Goal: Book appointment/travel/reservation

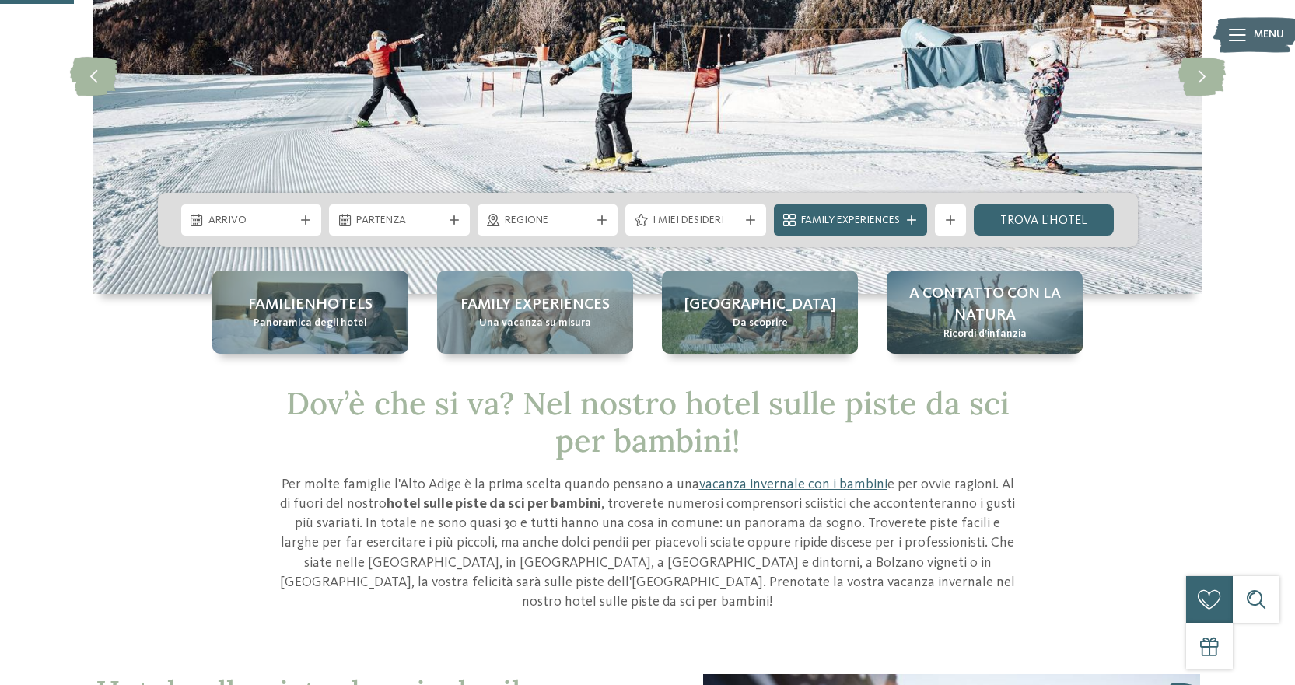
scroll to position [78, 0]
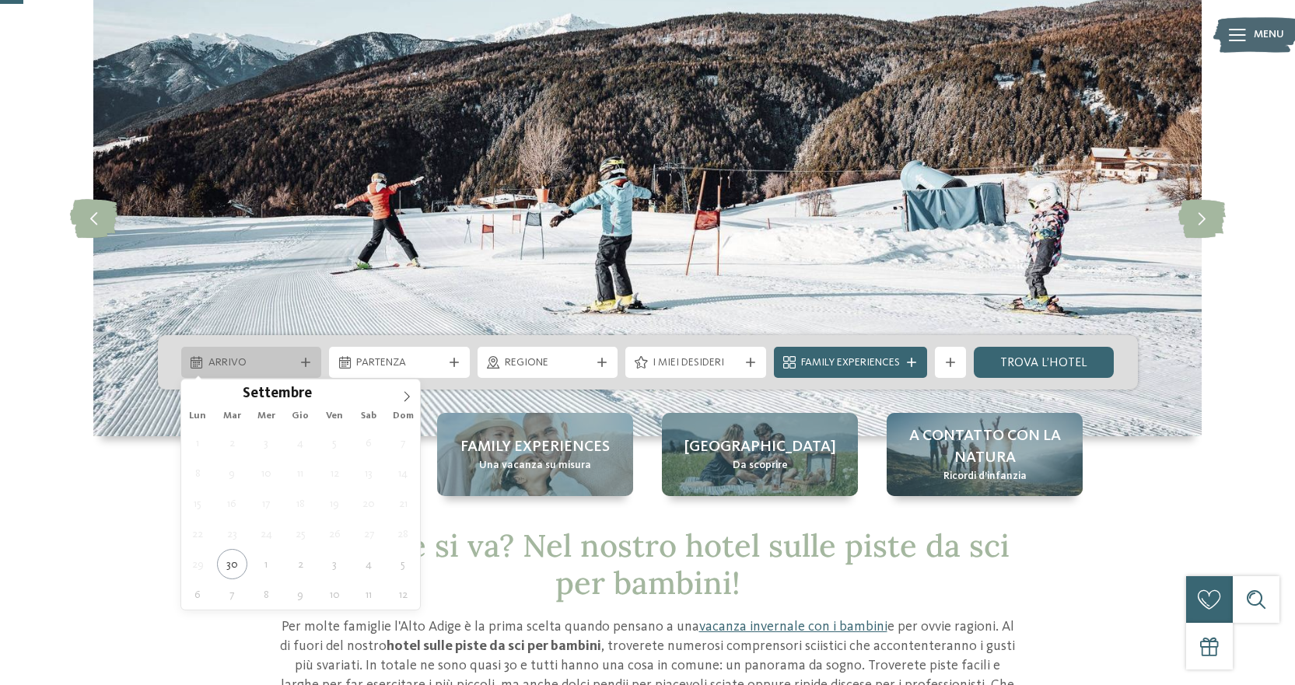
click at [273, 356] on span "Arrivo" at bounding box center [252, 364] width 86 height 16
click at [409, 396] on icon at bounding box center [406, 396] width 11 height 11
click at [406, 395] on icon at bounding box center [406, 396] width 11 height 11
type input "****"
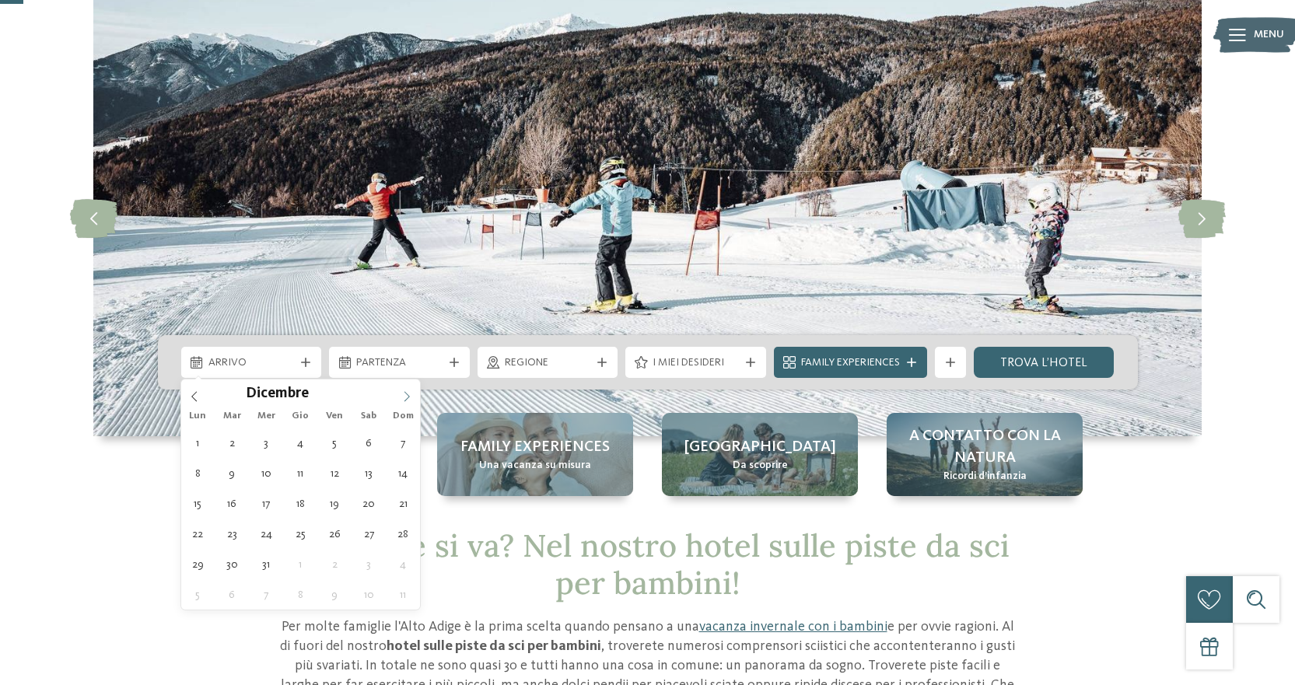
click at [406, 395] on icon at bounding box center [406, 396] width 11 height 11
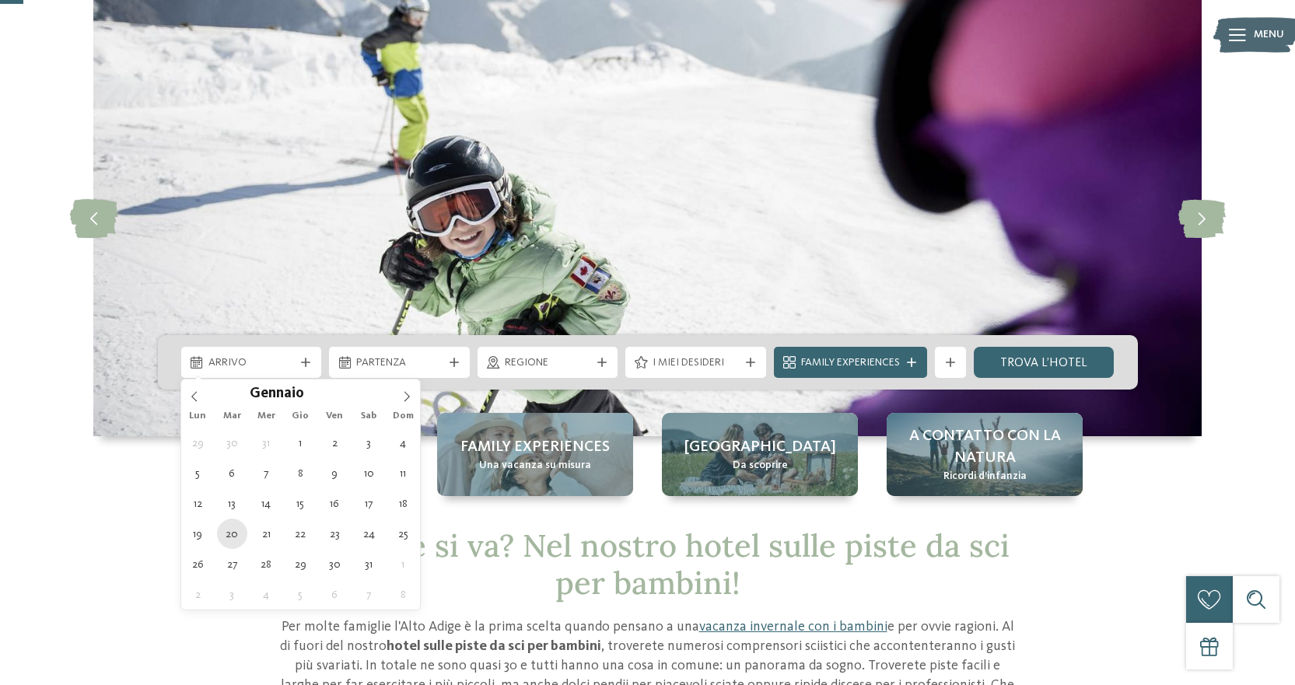
type div "[DATE]"
type input "****"
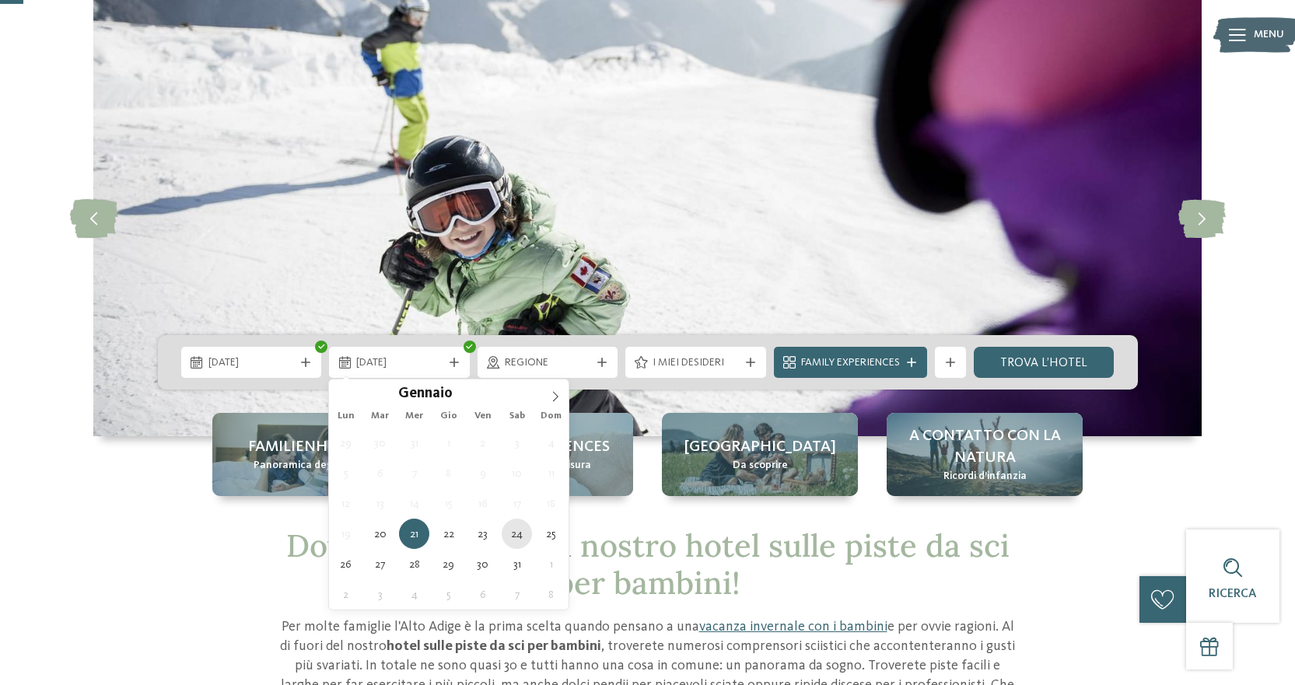
type div "[DATE]"
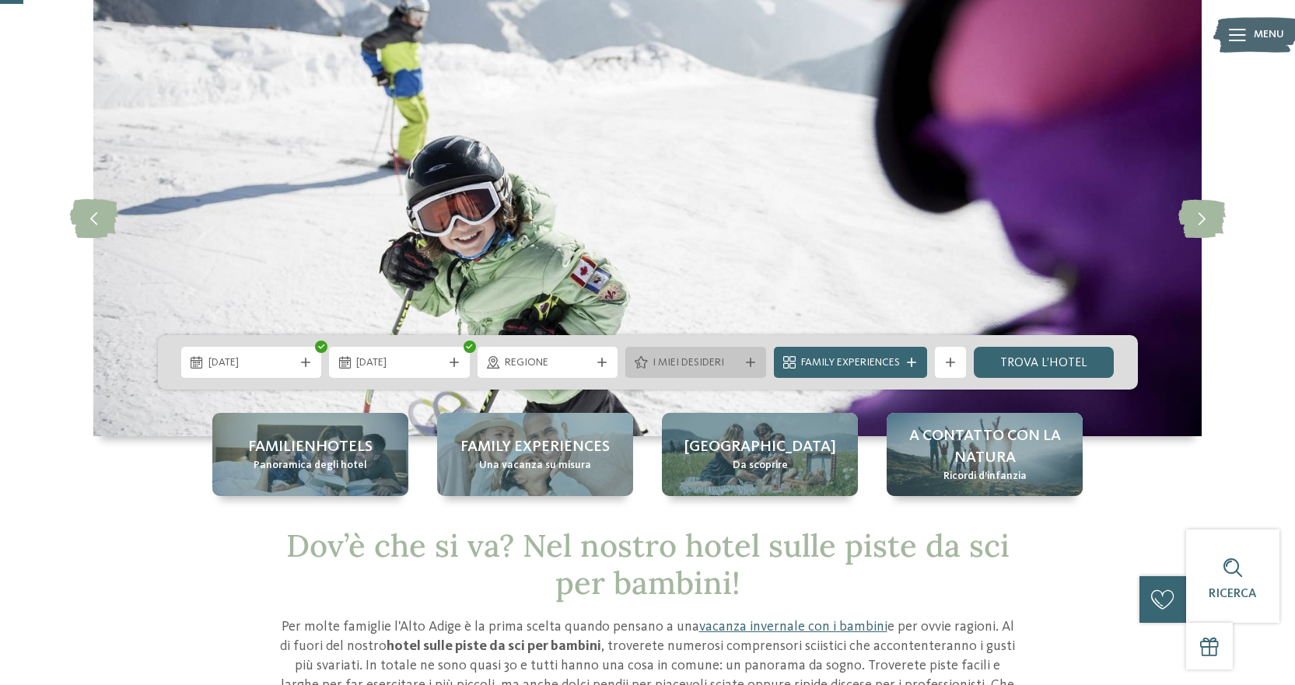
click at [698, 362] on span "I miei desideri" at bounding box center [696, 364] width 86 height 16
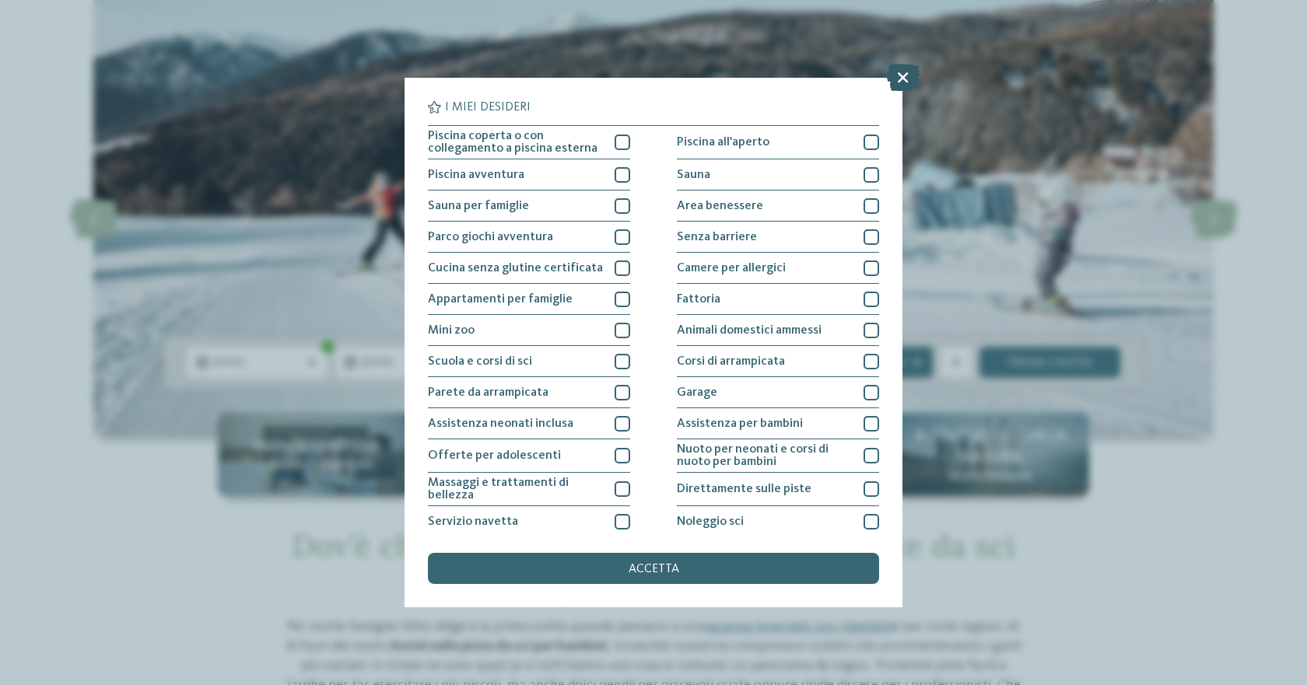
click at [910, 68] on icon at bounding box center [902, 77] width 33 height 27
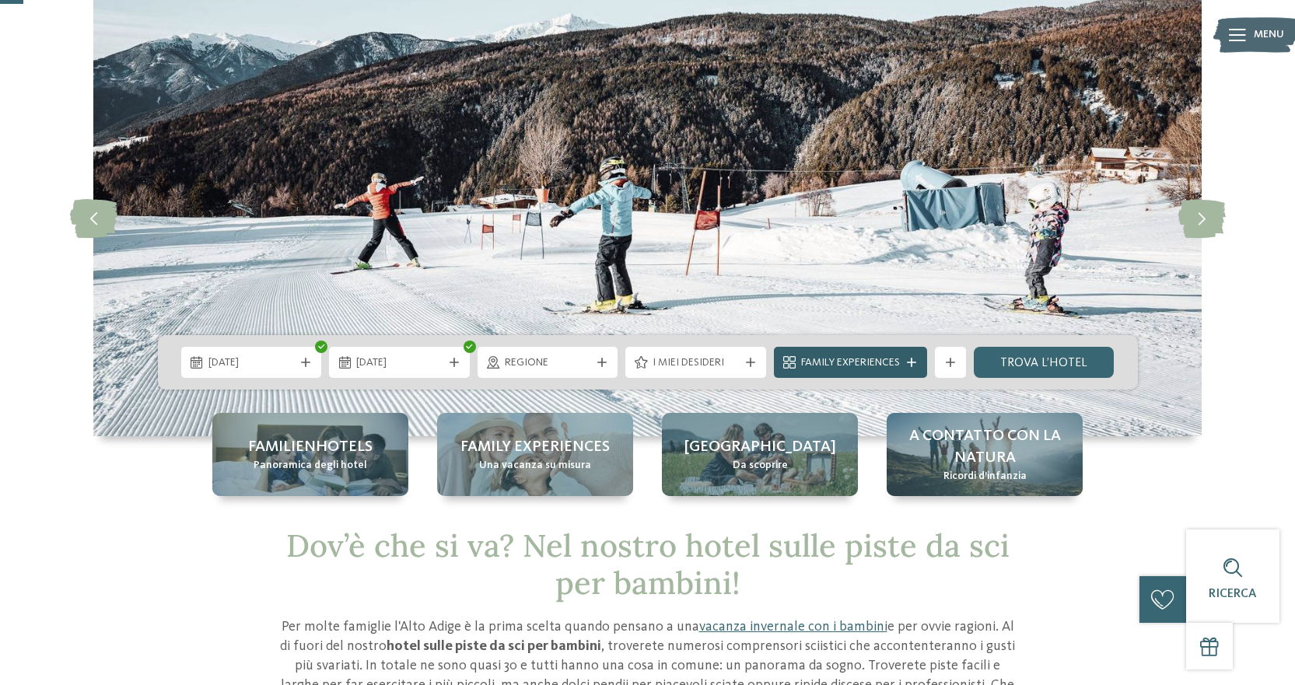
click at [920, 360] on div at bounding box center [912, 362] width 16 height 9
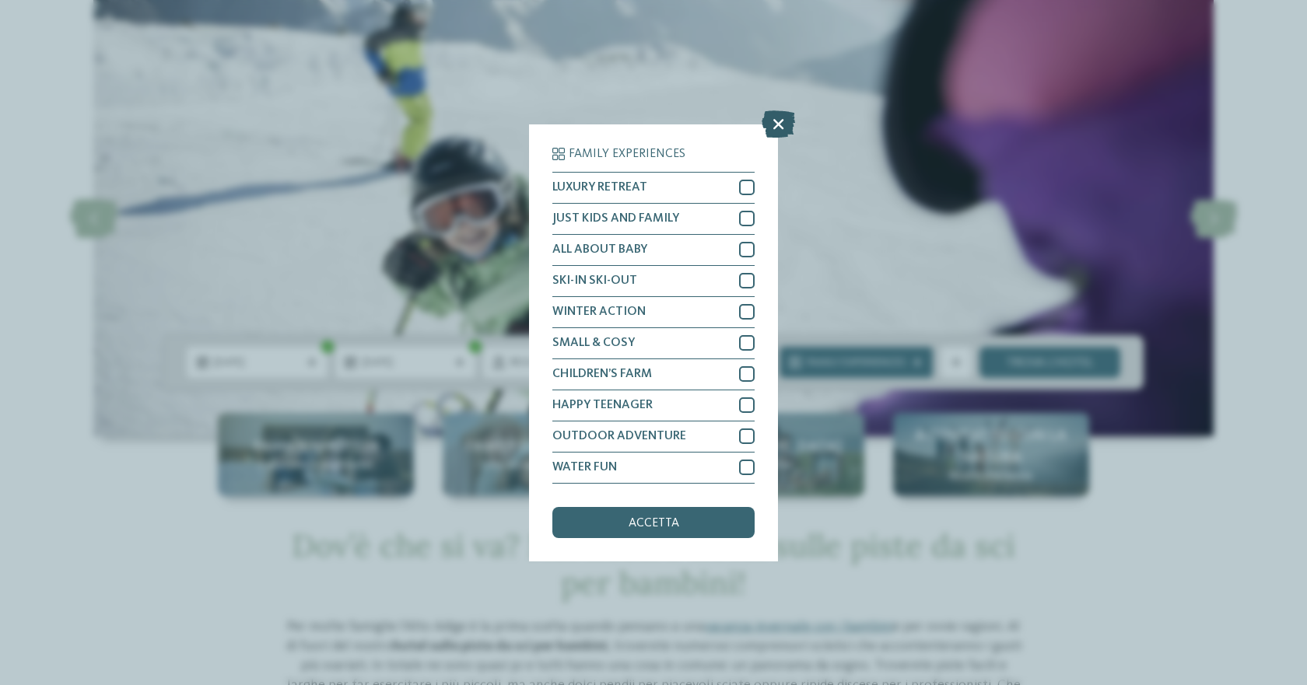
click at [780, 125] on icon at bounding box center [778, 123] width 33 height 27
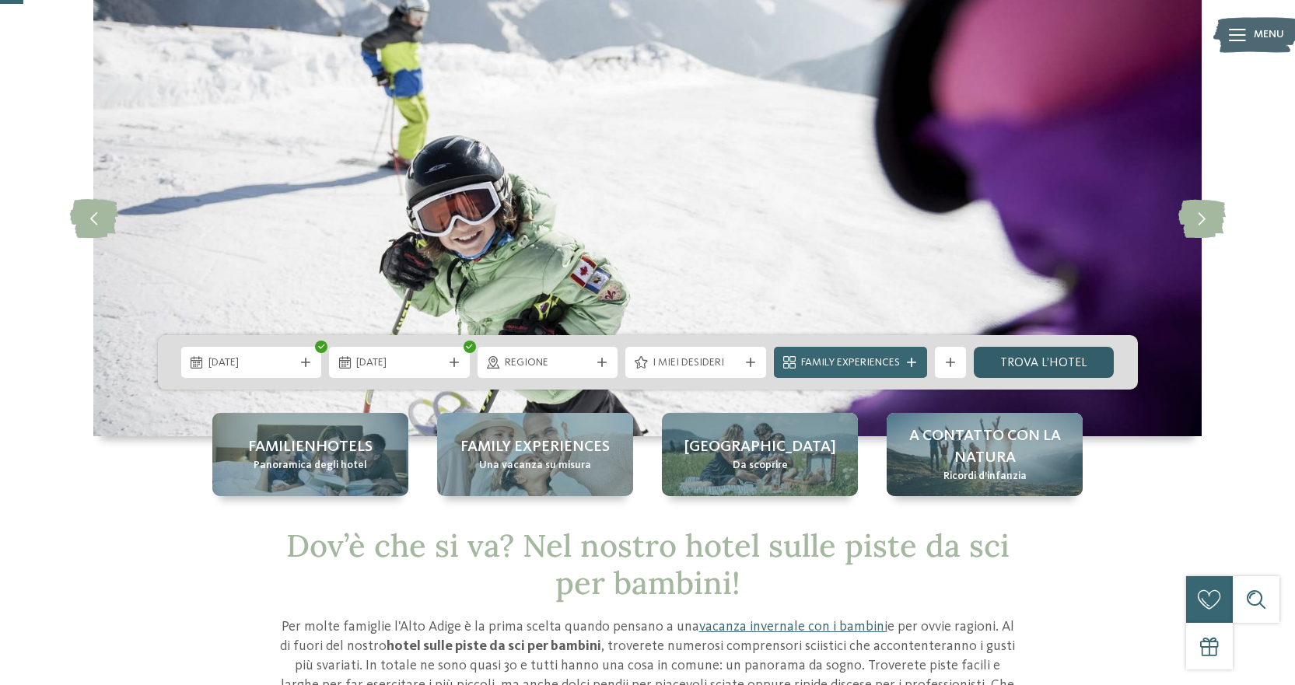
click at [1041, 347] on link "trova l’hotel" at bounding box center [1044, 362] width 141 height 31
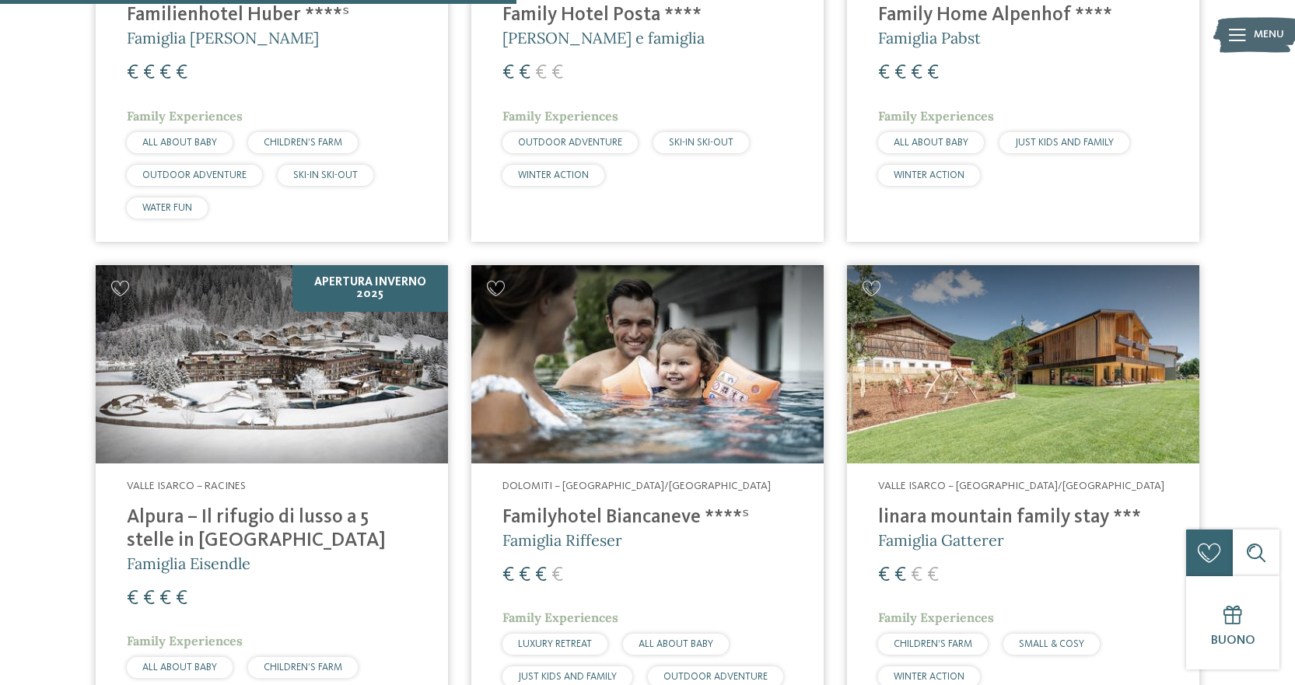
scroll to position [1341, 0]
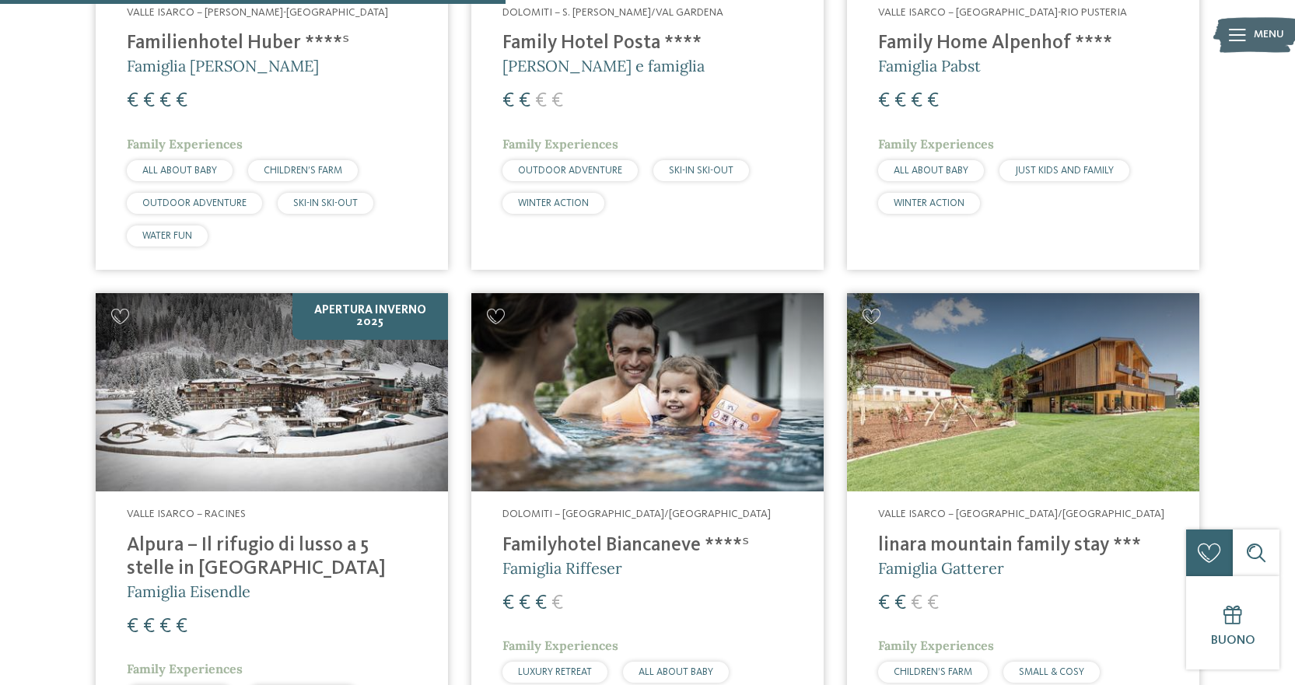
click at [647, 65] on span "[PERSON_NAME] e famiglia" at bounding box center [604, 65] width 202 height 19
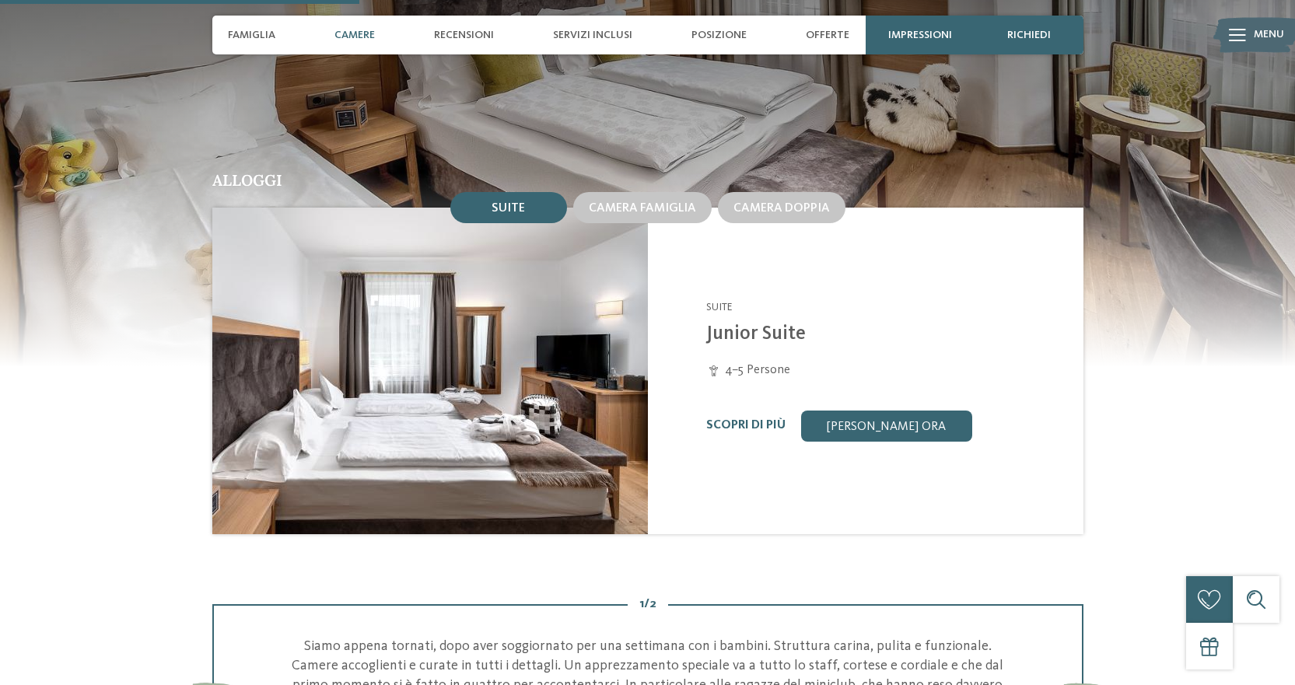
scroll to position [1478, 0]
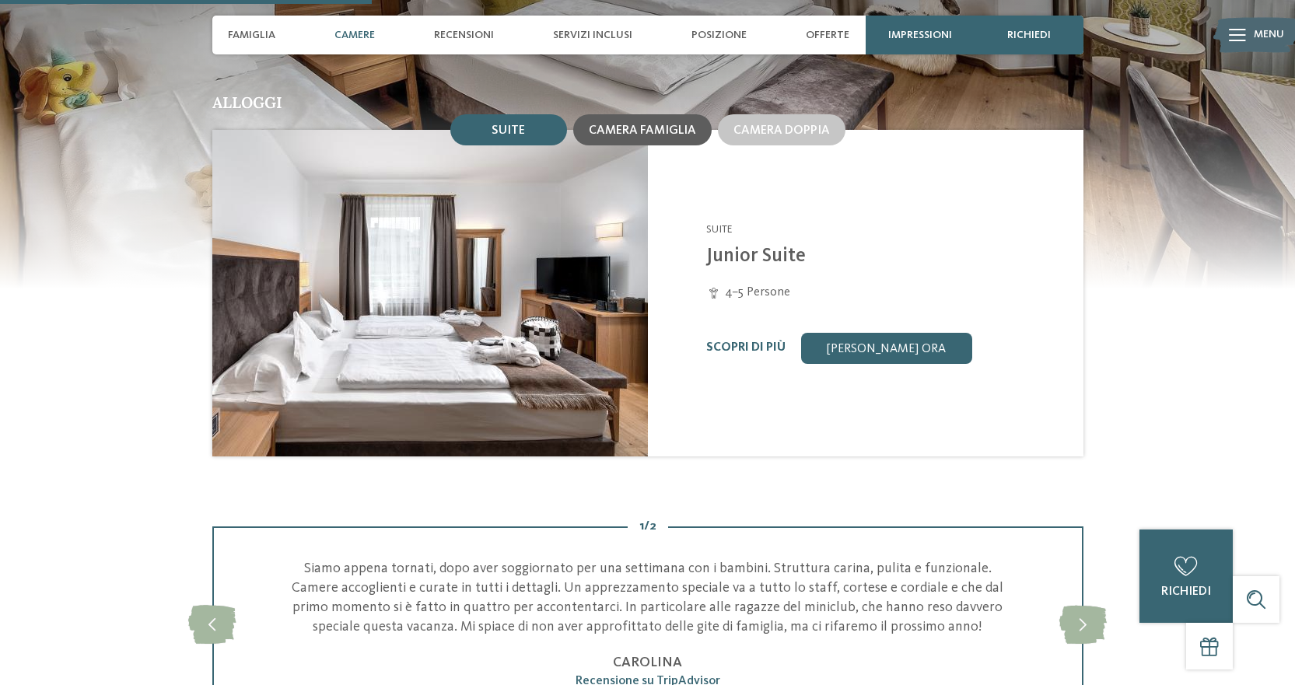
click at [645, 124] on span "Camera famiglia" at bounding box center [642, 130] width 107 height 12
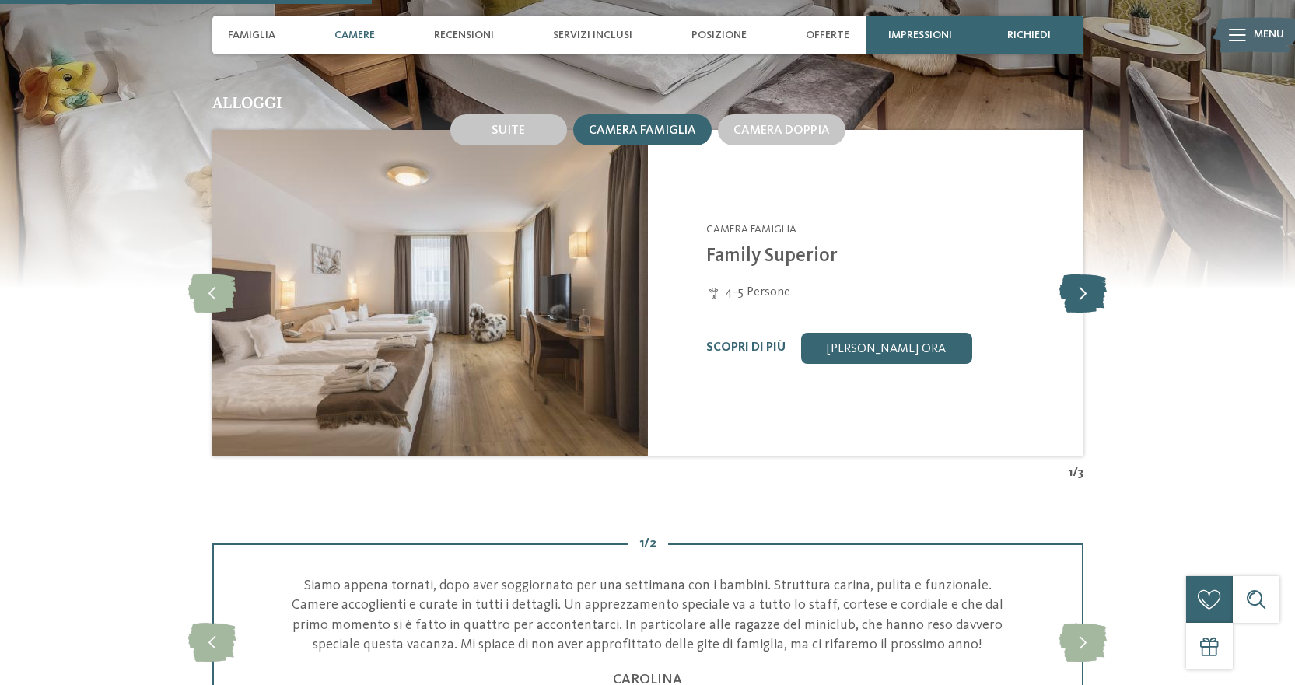
click at [1092, 274] on icon at bounding box center [1083, 293] width 47 height 39
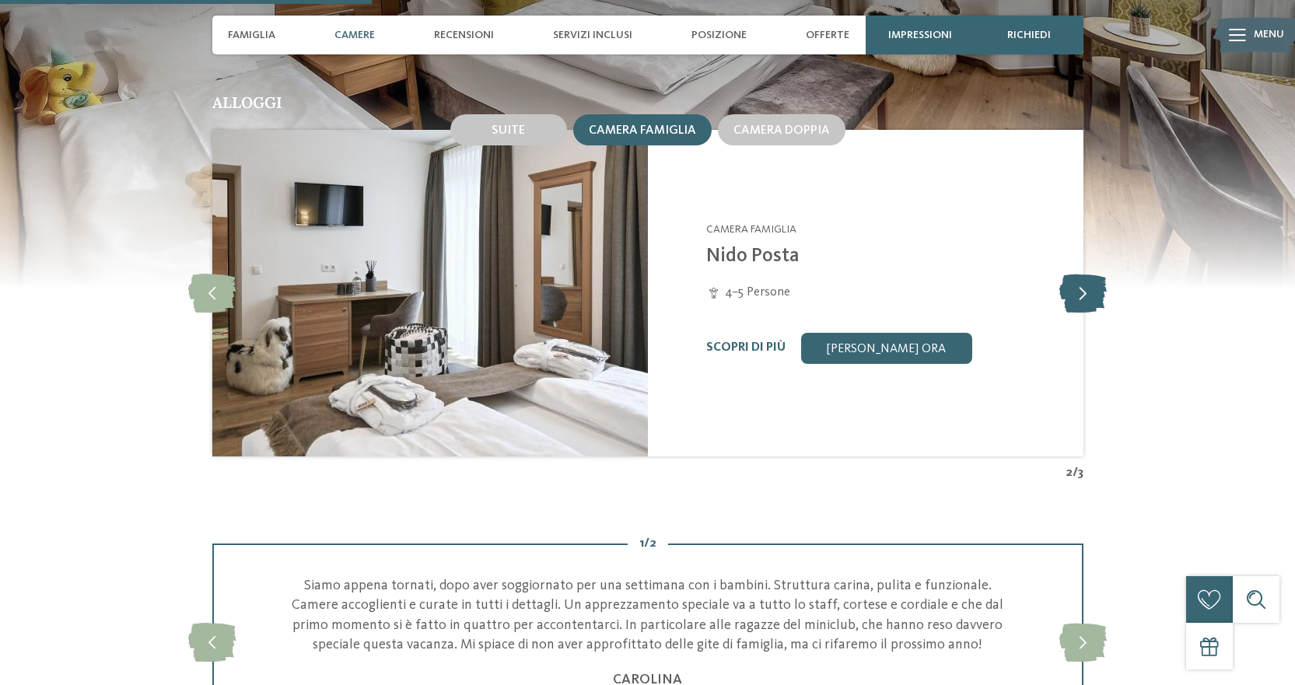
click at [1092, 274] on icon at bounding box center [1083, 293] width 47 height 39
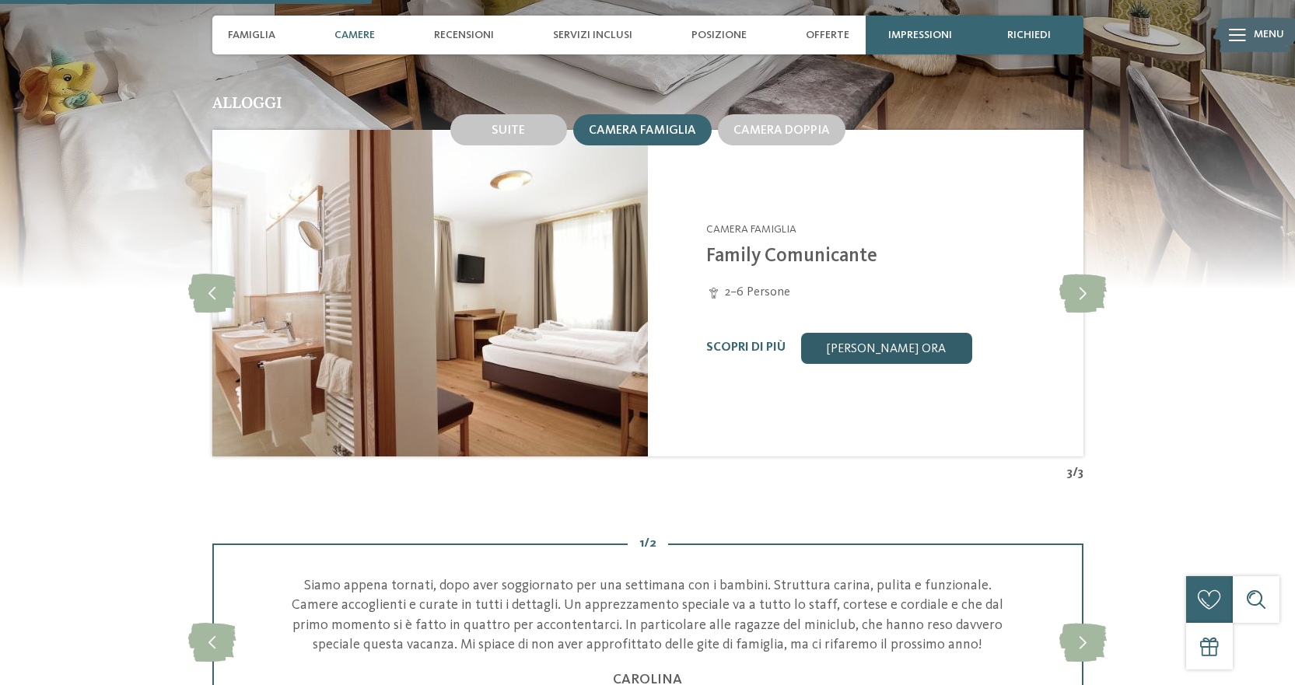
click at [885, 341] on link "[PERSON_NAME] ora" at bounding box center [886, 348] width 171 height 31
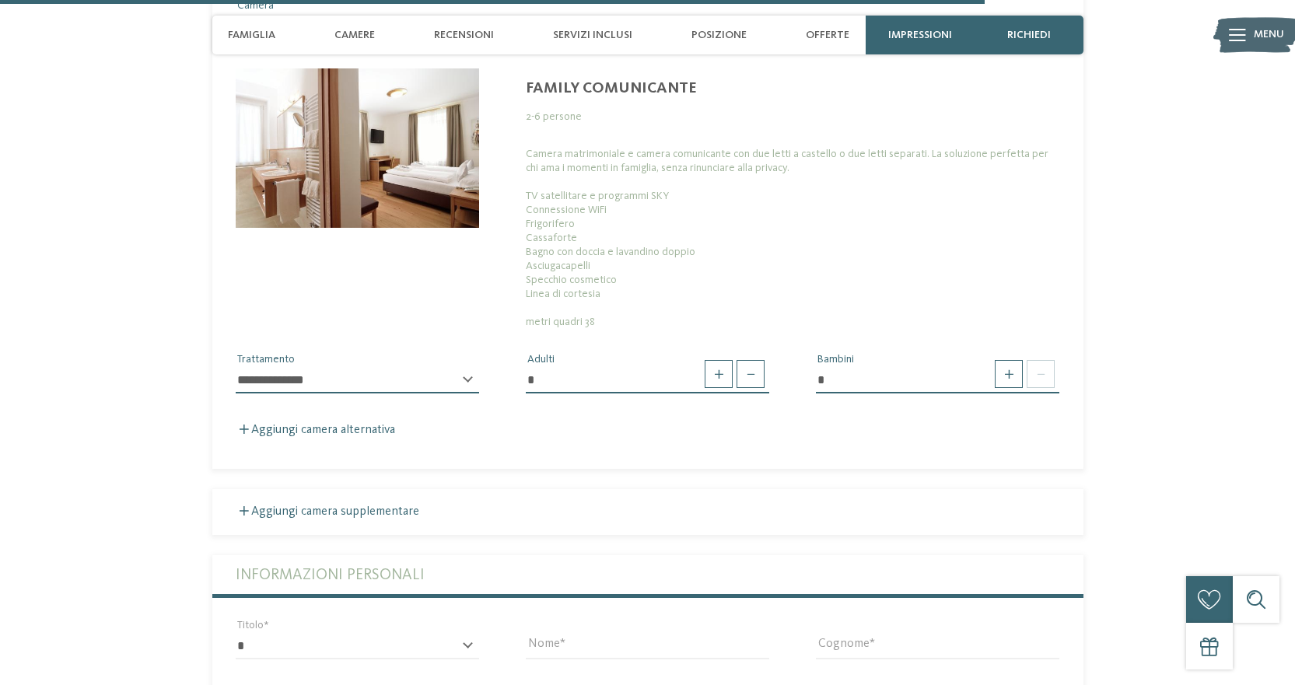
scroll to position [4240, 0]
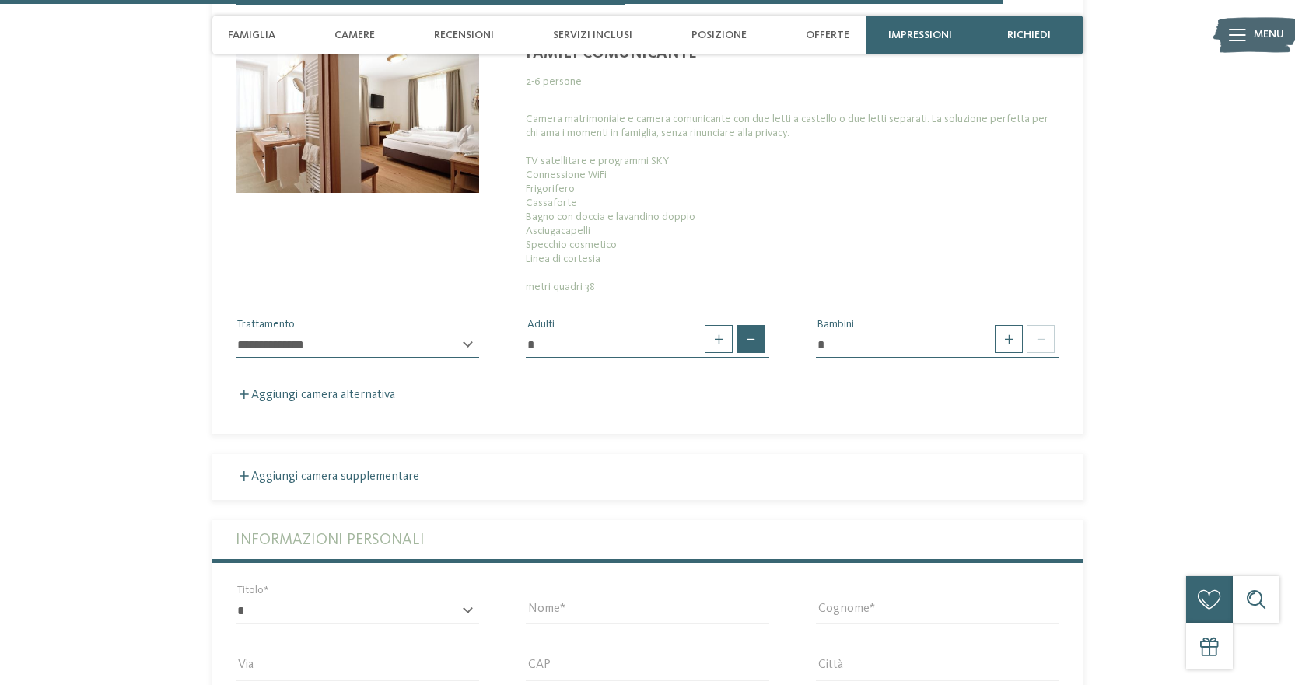
click at [758, 327] on span at bounding box center [751, 339] width 28 height 28
type input "*"
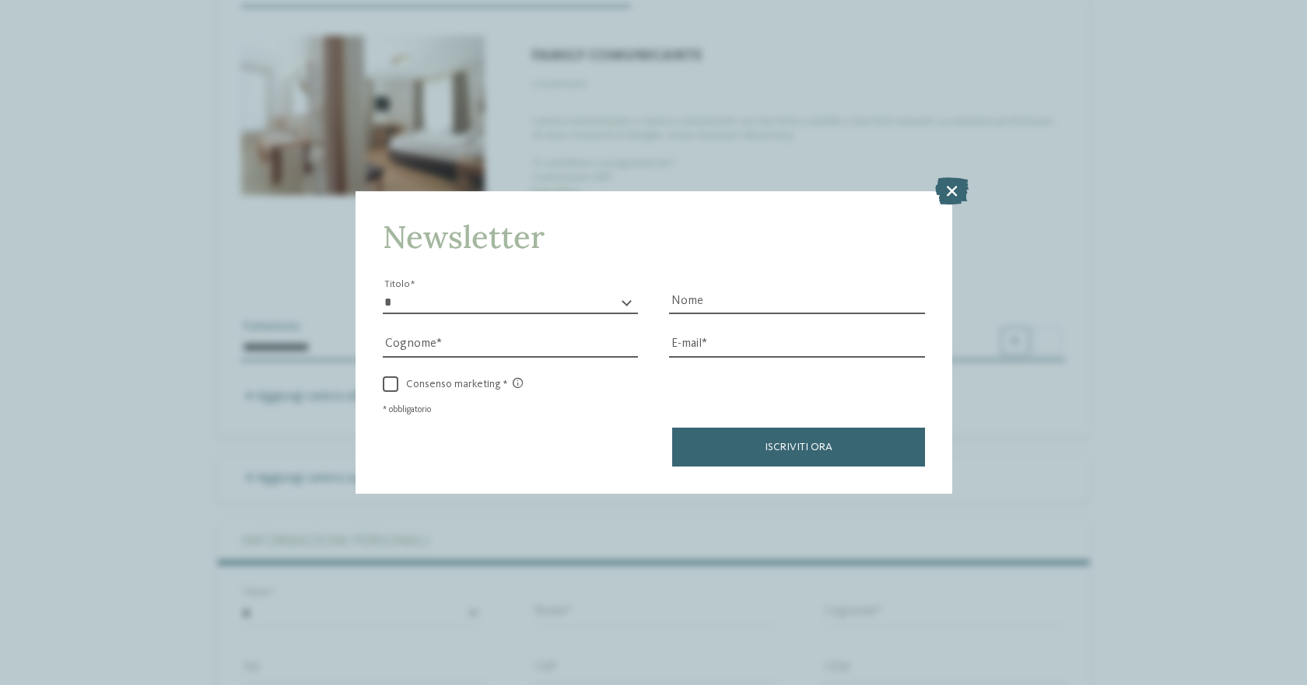
click at [758, 327] on div "E-mail" at bounding box center [797, 335] width 256 height 43
click at [960, 186] on icon at bounding box center [951, 190] width 33 height 27
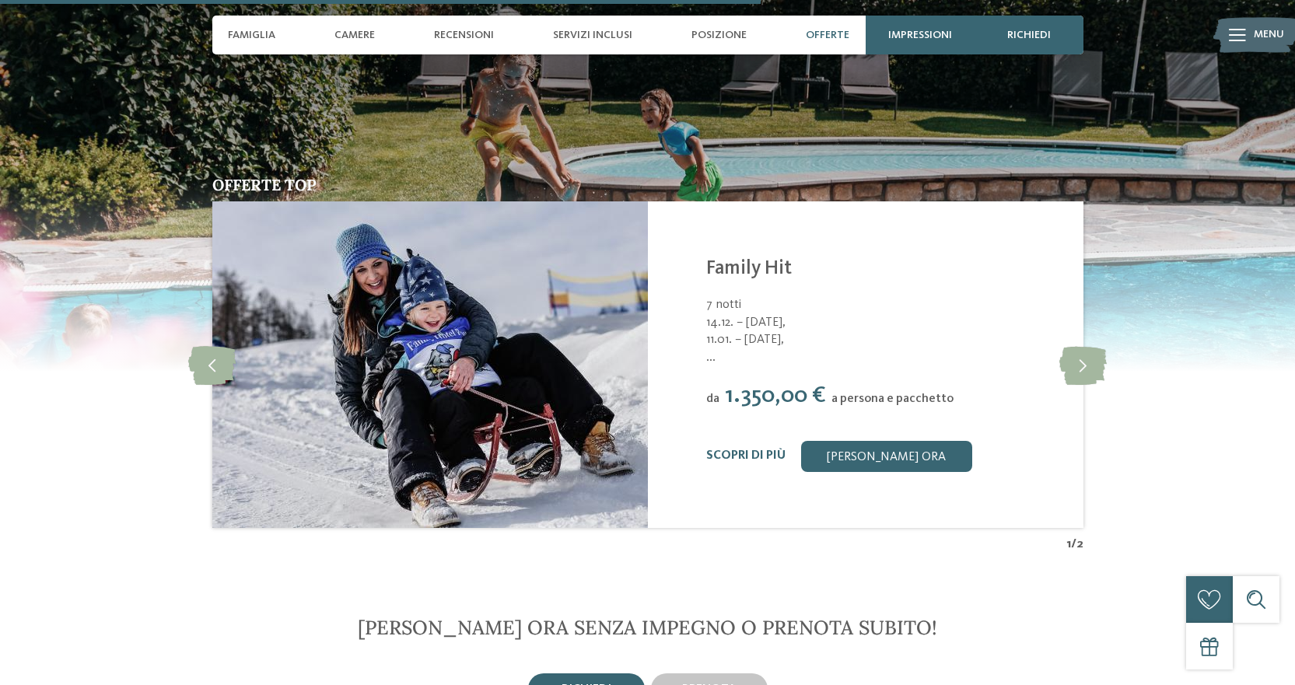
scroll to position [3150, 0]
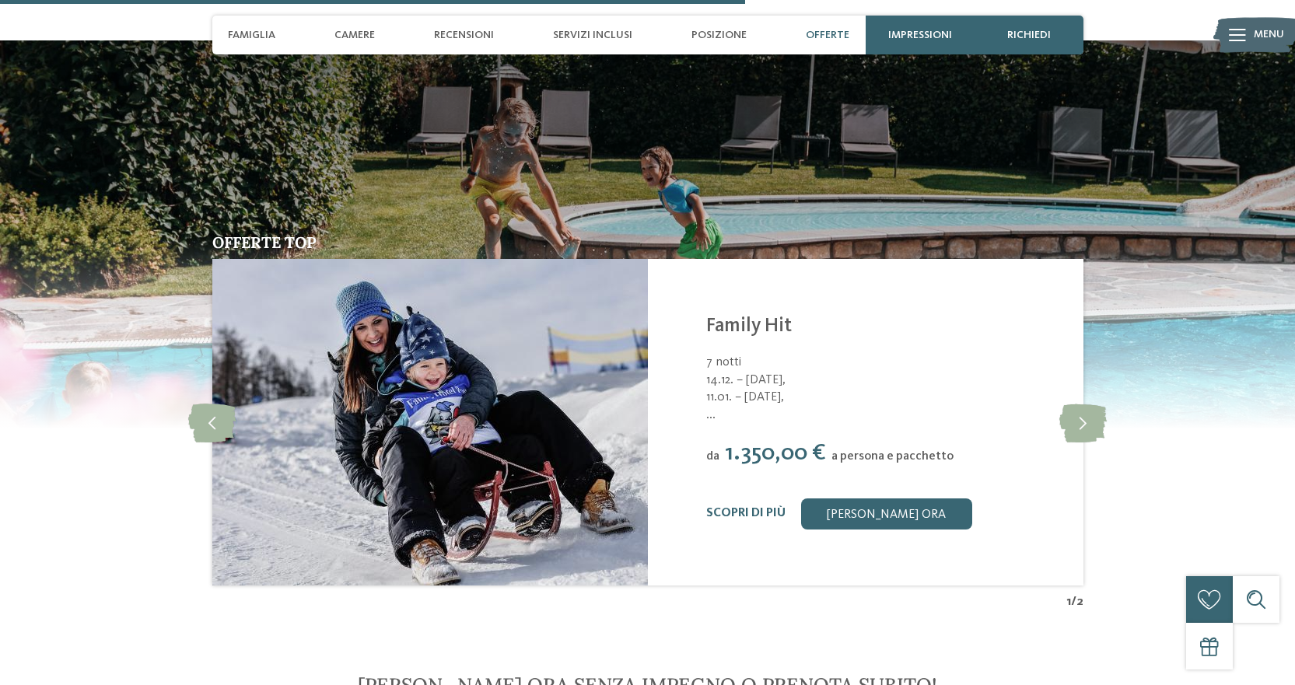
click at [843, 29] on span "Offerte" at bounding box center [828, 35] width 44 height 13
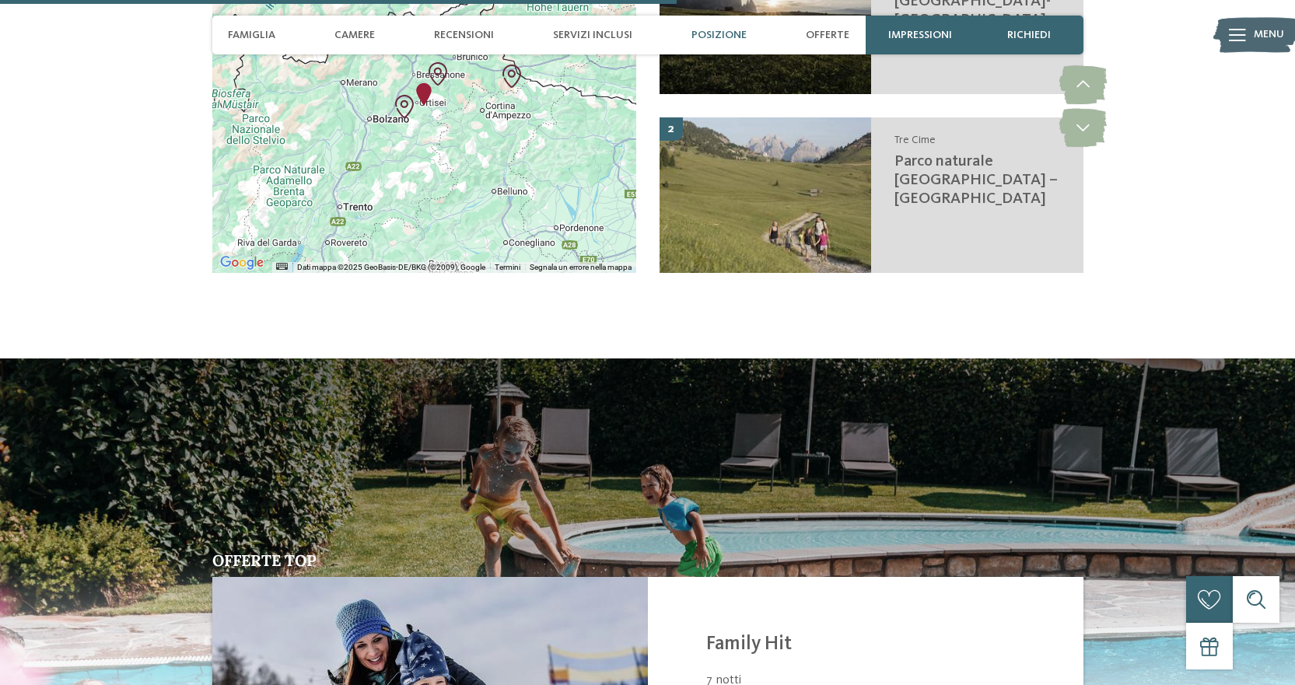
scroll to position [2775, 0]
